Goal: Information Seeking & Learning: Learn about a topic

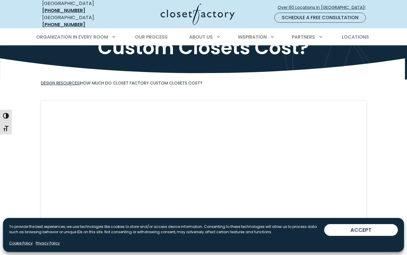
scroll to position [55, 0]
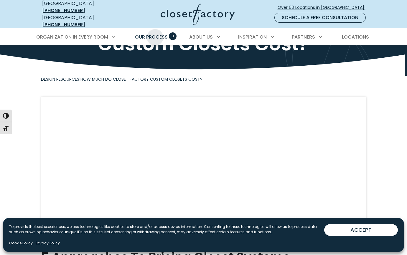
click at [155, 34] on span "Our Process" at bounding box center [151, 37] width 33 height 7
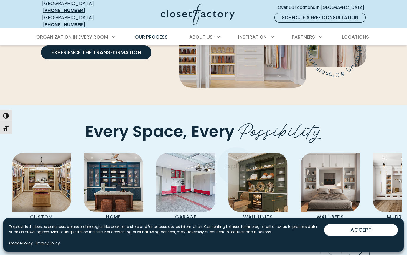
scroll to position [1163, 0]
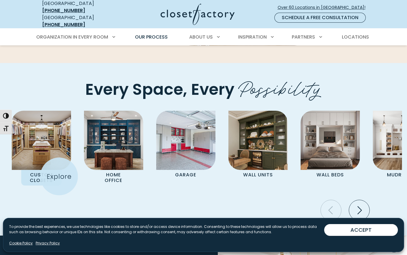
click at [59, 177] on div "Custom Closets" at bounding box center [41, 148] width 59 height 75
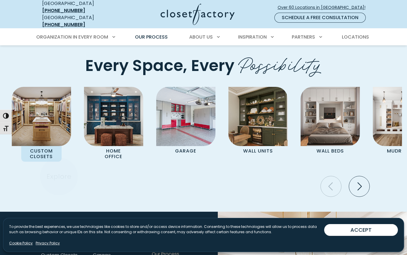
scroll to position [1257, 0]
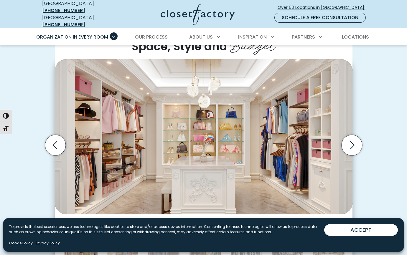
scroll to position [297, 0]
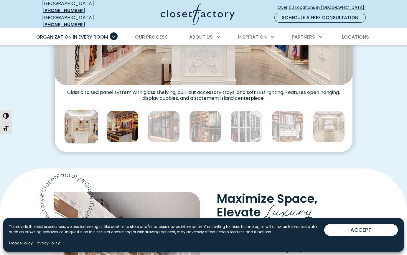
click at [120, 126] on img "Thumbnail Gallery" at bounding box center [123, 127] width 32 height 32
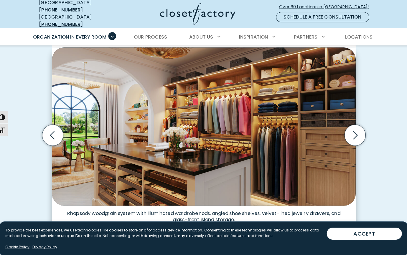
scroll to position [178, 0]
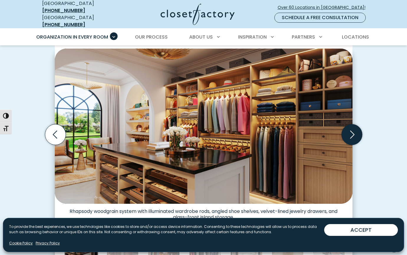
click at [352, 131] on icon "Next slide" at bounding box center [352, 134] width 21 height 21
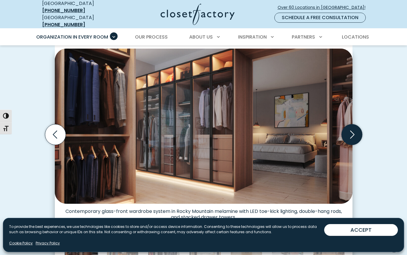
click at [350, 130] on icon "Next slide" at bounding box center [352, 134] width 21 height 21
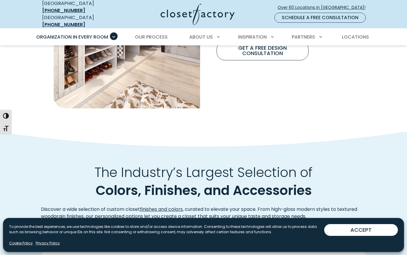
scroll to position [607, 0]
